Goal: Information Seeking & Learning: Learn about a topic

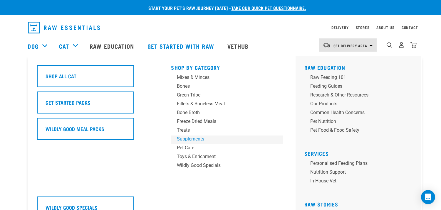
click at [198, 141] on div "Supplements" at bounding box center [223, 139] width 92 height 7
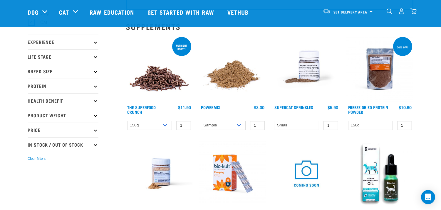
scroll to position [33, 0]
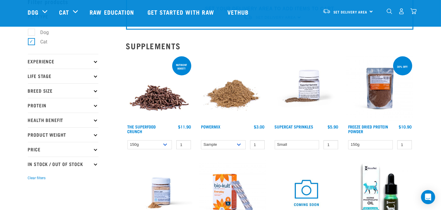
click at [389, 101] on img at bounding box center [379, 88] width 67 height 67
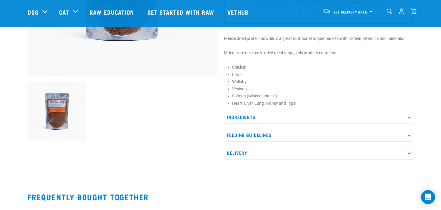
scroll to position [163, 0]
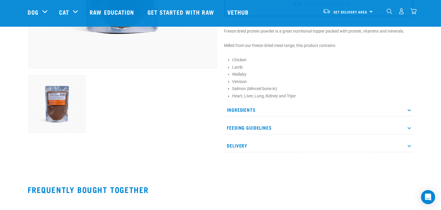
click at [245, 122] on p "Feeding Guidelines" at bounding box center [318, 127] width 189 height 13
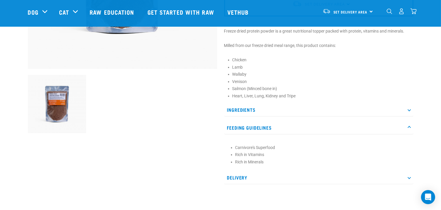
click at [245, 122] on p "Feeding Guidelines" at bounding box center [318, 127] width 189 height 13
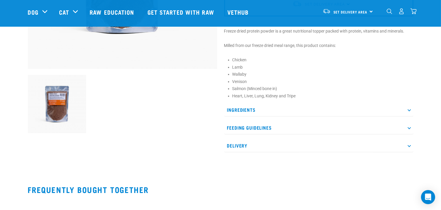
click at [234, 106] on p "Ingredients" at bounding box center [318, 109] width 189 height 13
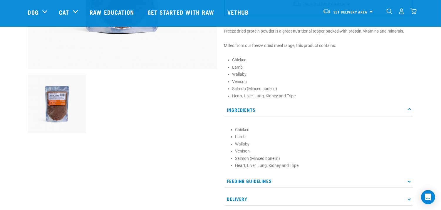
click at [233, 105] on p "Ingredients" at bounding box center [318, 109] width 189 height 13
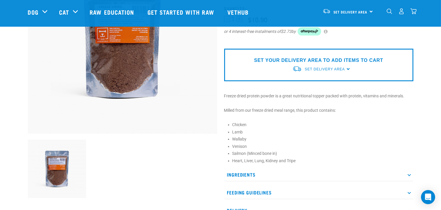
scroll to position [65, 0]
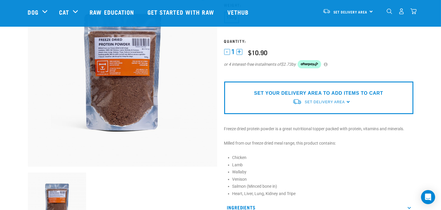
click at [93, 97] on img at bounding box center [122, 72] width 189 height 189
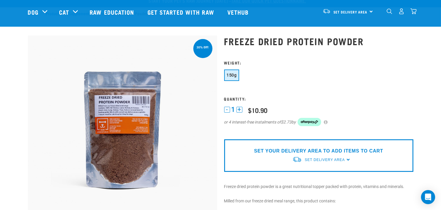
scroll to position [0, 0]
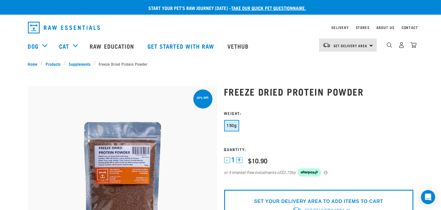
click at [55, 27] on img "dropdown navigation" at bounding box center [64, 28] width 72 height 12
